Goal: Navigation & Orientation: Find specific page/section

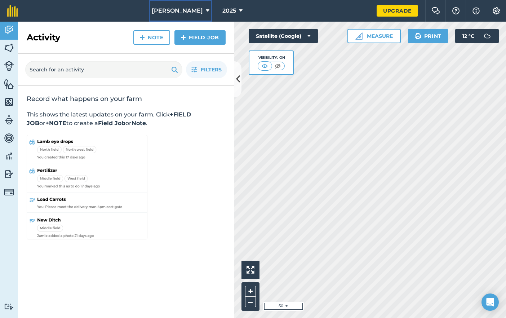
click at [195, 9] on span "[PERSON_NAME]" at bounding box center [177, 10] width 51 height 9
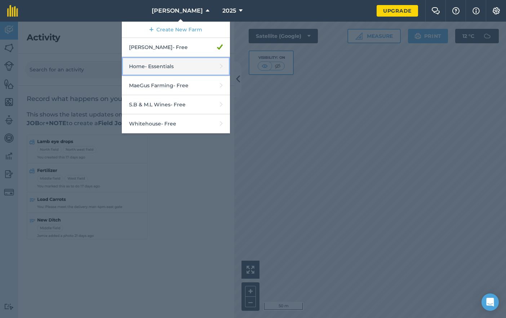
click at [197, 65] on link "Home - Essentials" at bounding box center [176, 66] width 108 height 19
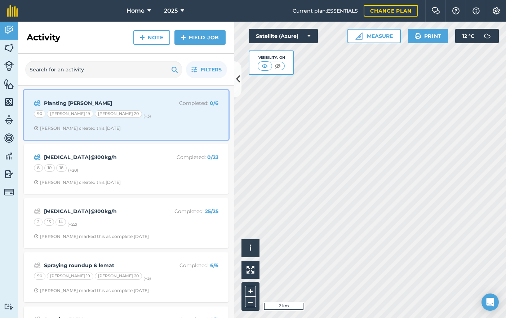
click at [172, 127] on span "[PERSON_NAME] created this [DATE]" at bounding box center [126, 128] width 185 height 6
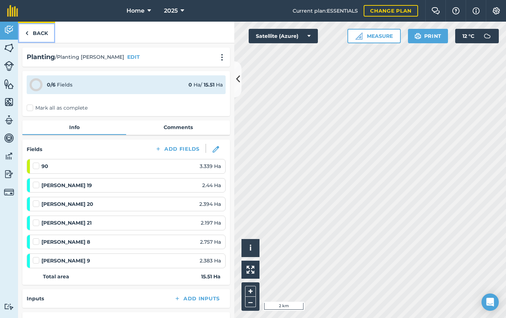
click at [37, 28] on link "Back" at bounding box center [36, 32] width 37 height 21
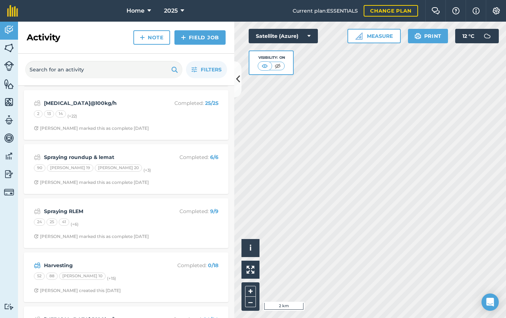
scroll to position [144, 0]
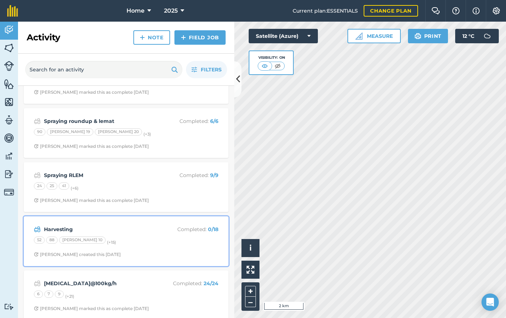
click at [170, 245] on div "52 88 [PERSON_NAME] 10 (+ 15 )" at bounding box center [126, 241] width 185 height 9
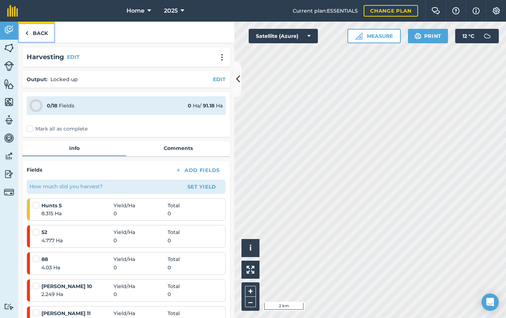
click at [44, 31] on link "Back" at bounding box center [36, 32] width 37 height 21
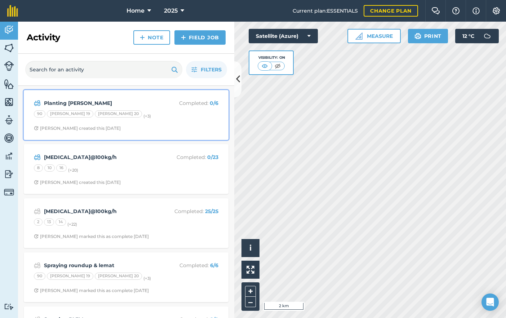
click at [168, 129] on span "[PERSON_NAME] created this [DATE]" at bounding box center [126, 128] width 185 height 6
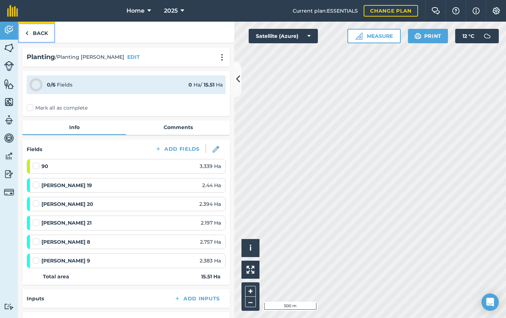
click at [45, 36] on link "Back" at bounding box center [36, 32] width 37 height 21
